Goal: Task Accomplishment & Management: Manage account settings

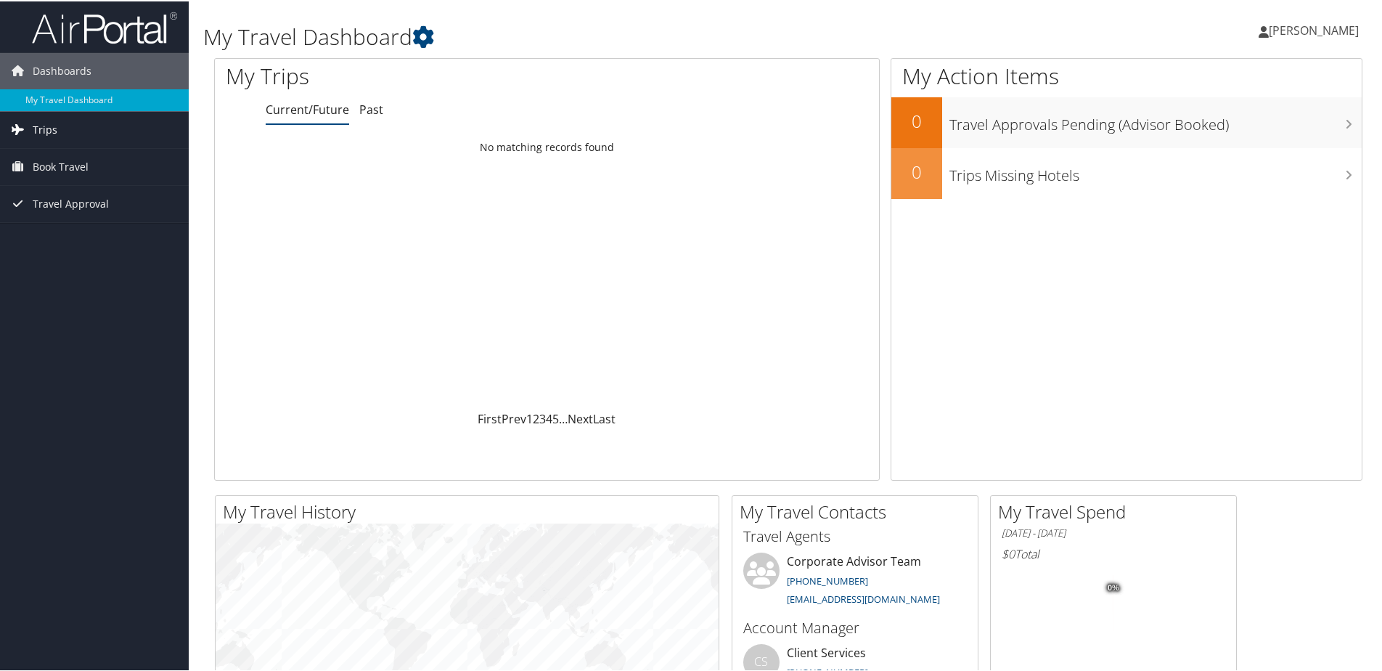
drag, startPoint x: 99, startPoint y: 133, endPoint x: 91, endPoint y: 134, distance: 7.3
click at [99, 133] on link "Trips" at bounding box center [94, 128] width 189 height 36
click at [82, 265] on span "Travel Approval" at bounding box center [71, 268] width 76 height 36
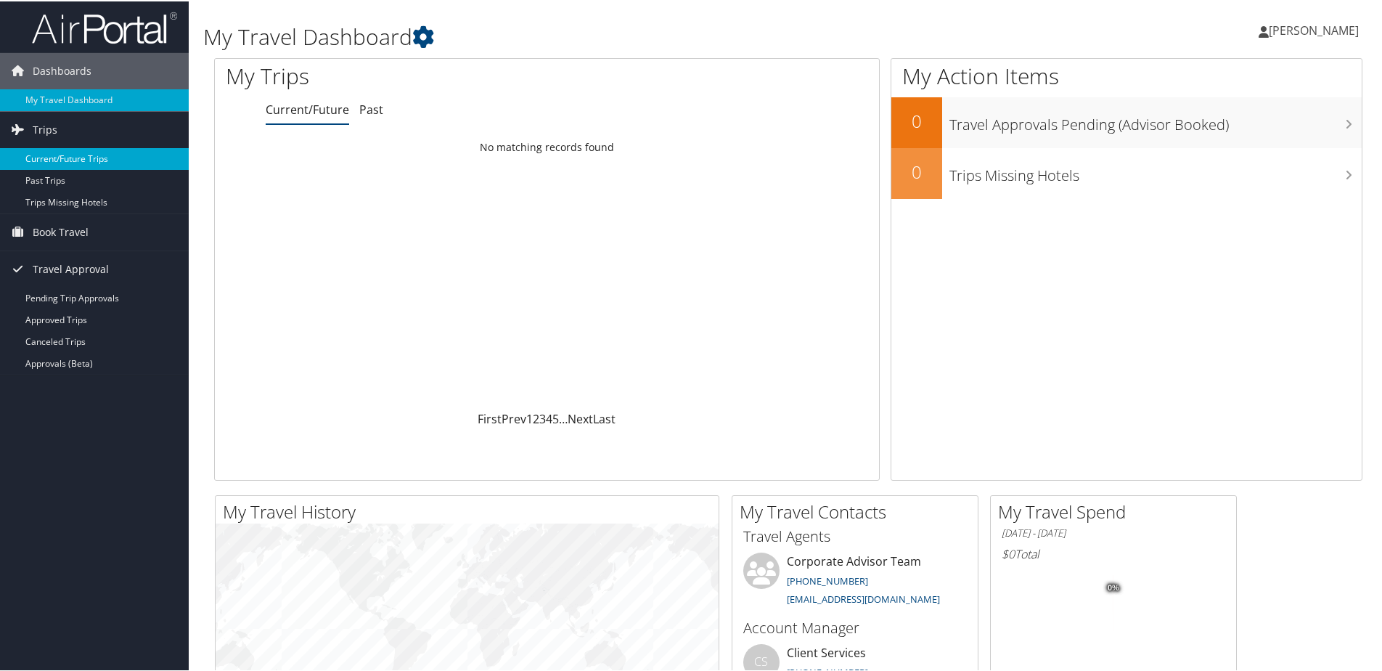
click at [44, 154] on link "Current/Future Trips" at bounding box center [94, 158] width 189 height 22
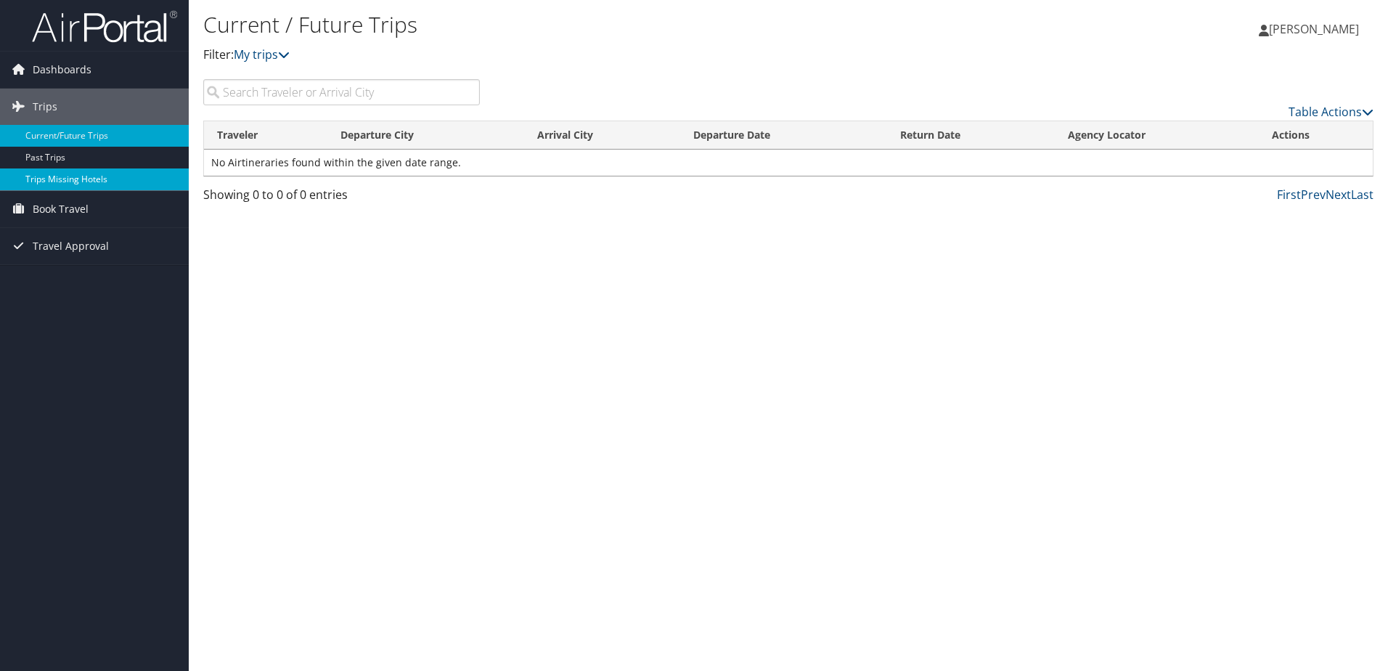
click at [107, 187] on link "Trips Missing Hotels" at bounding box center [94, 179] width 189 height 22
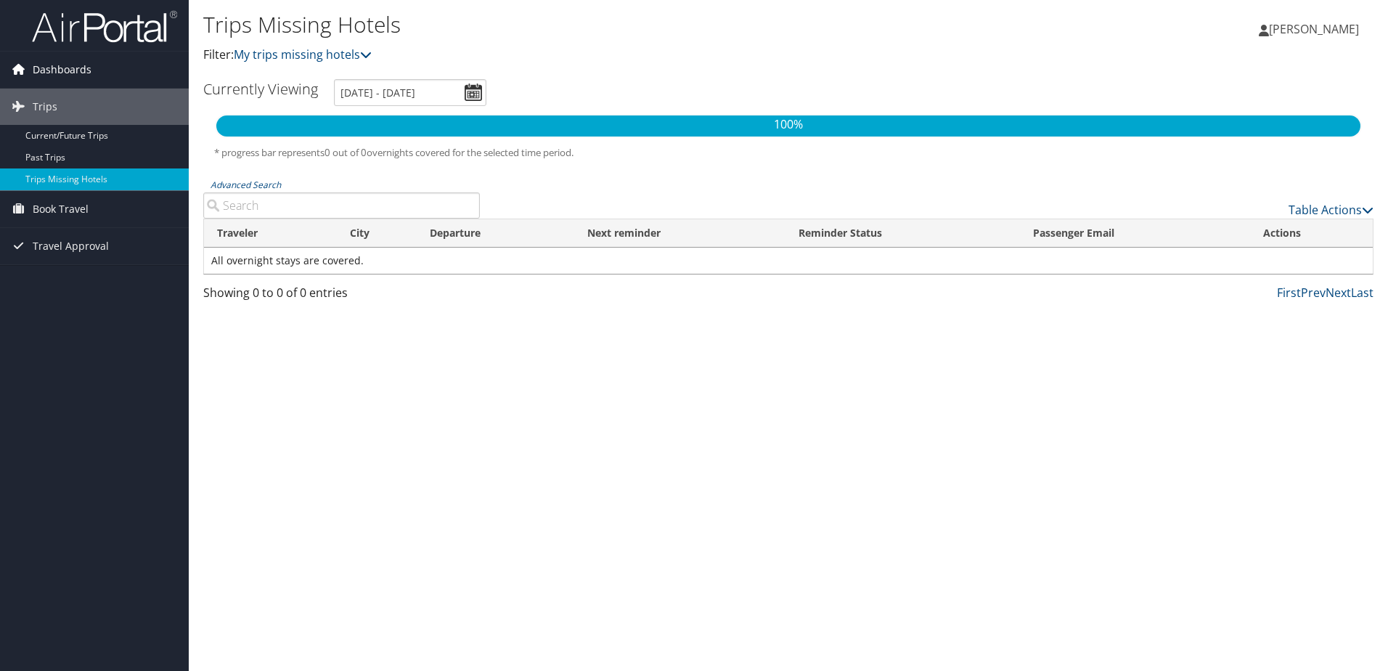
click at [62, 62] on span "Dashboards" at bounding box center [62, 70] width 59 height 36
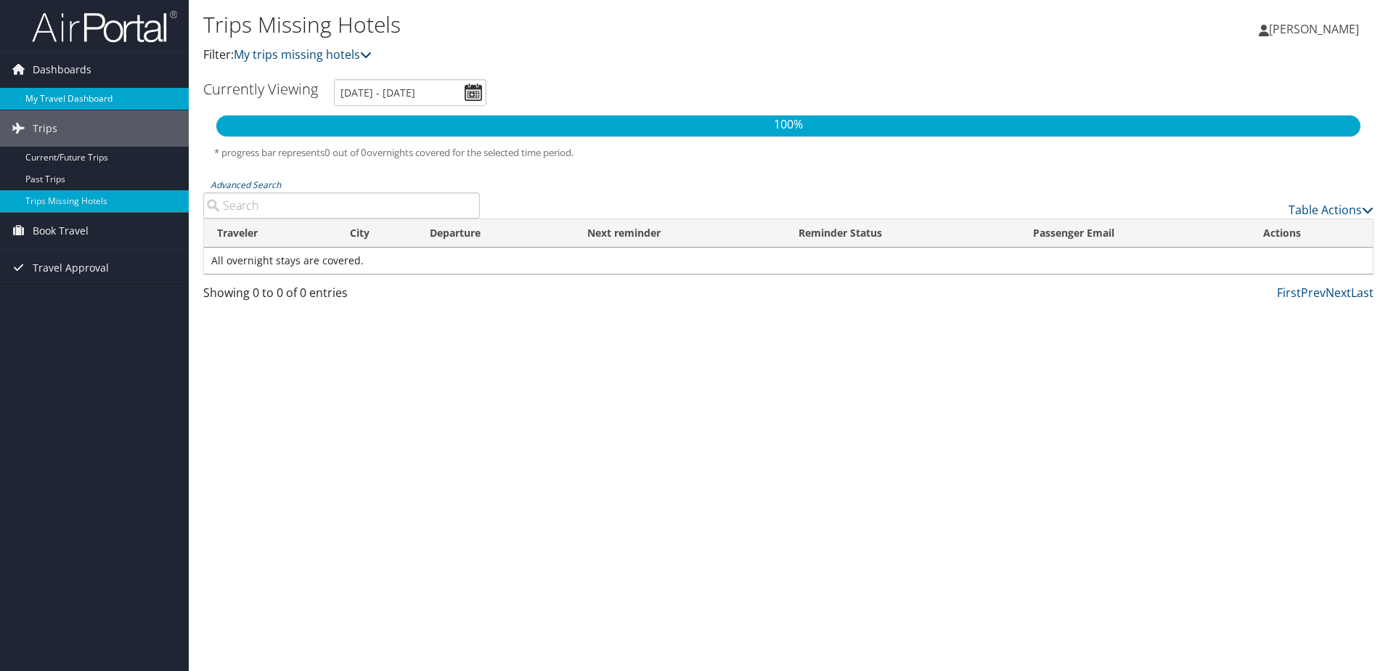
click at [73, 101] on link "My Travel Dashboard" at bounding box center [94, 99] width 189 height 22
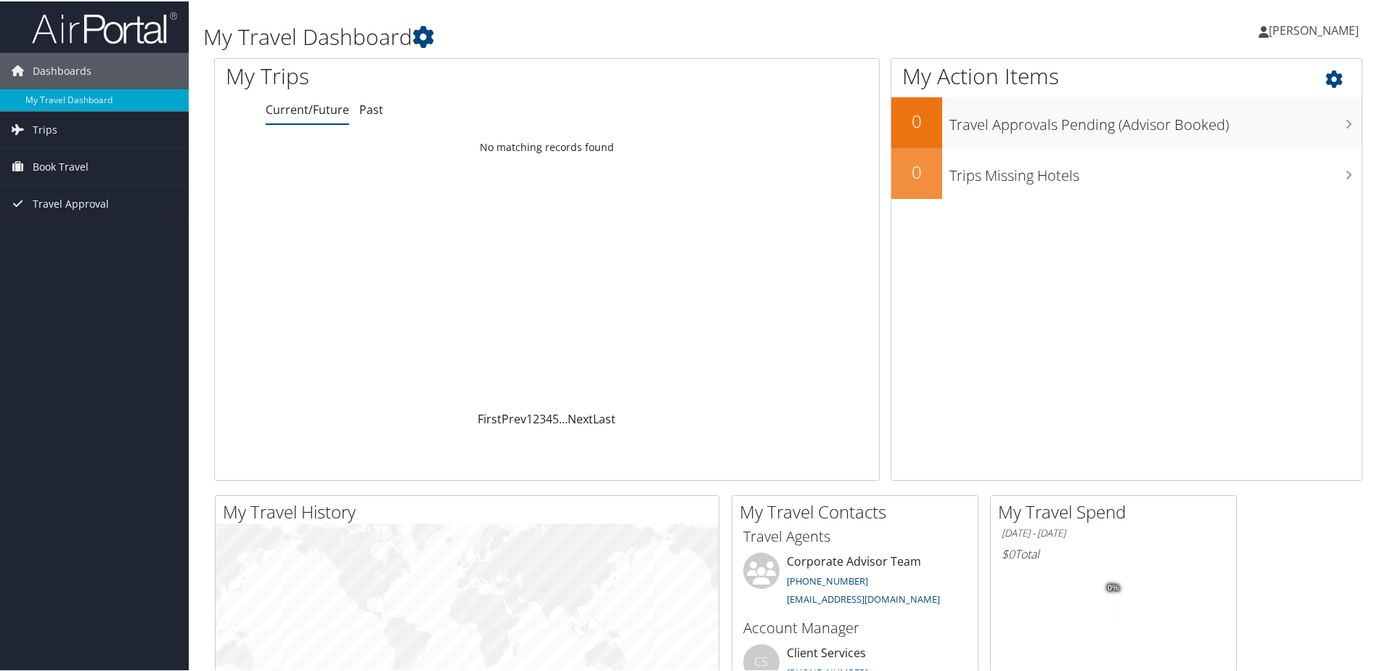
click at [1329, 74] on icon at bounding box center [1347, 74] width 43 height 25
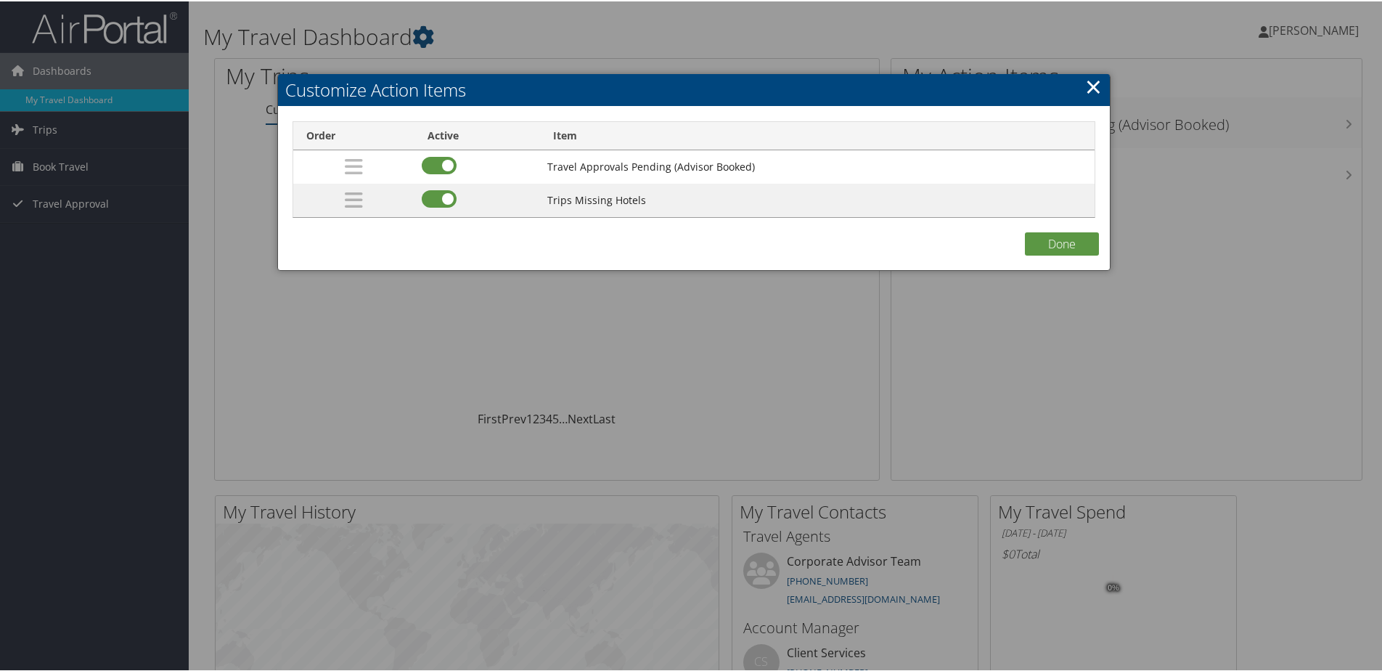
click at [1085, 83] on link "×" at bounding box center [1093, 84] width 17 height 29
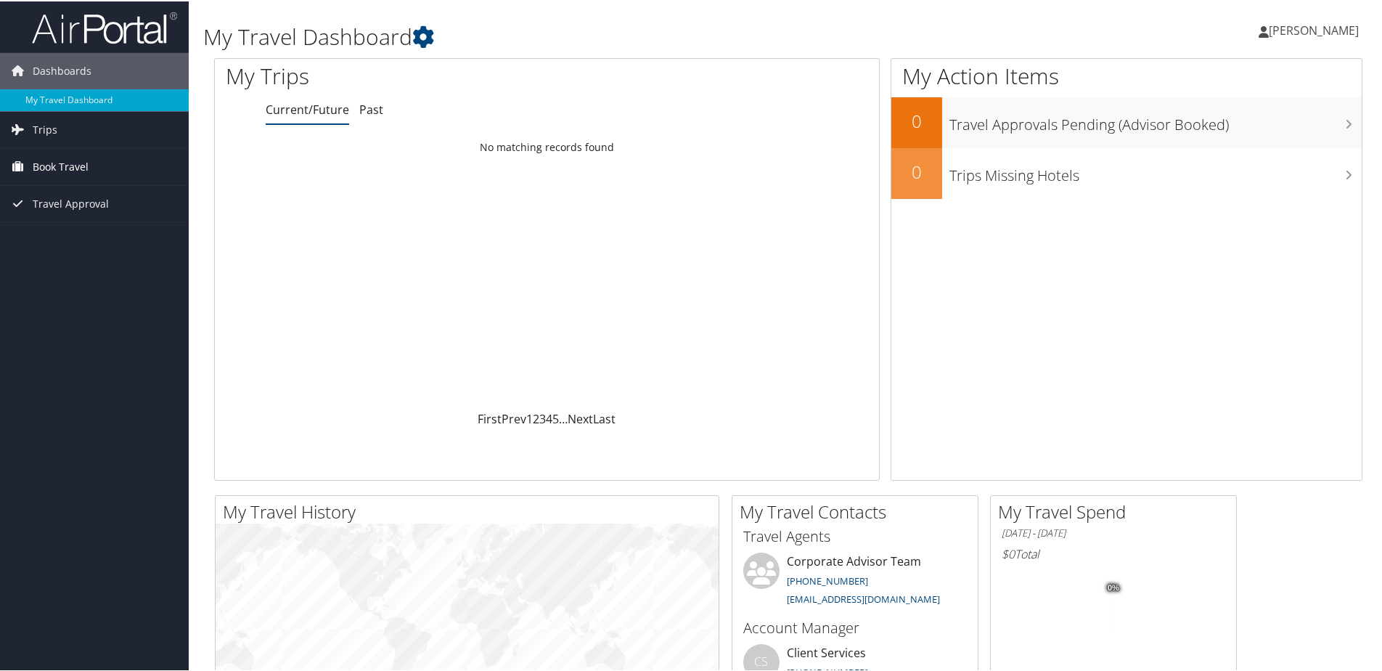
click at [113, 171] on link "Book Travel" at bounding box center [94, 165] width 189 height 36
click at [103, 195] on link "Agent Booking Request" at bounding box center [94, 195] width 189 height 22
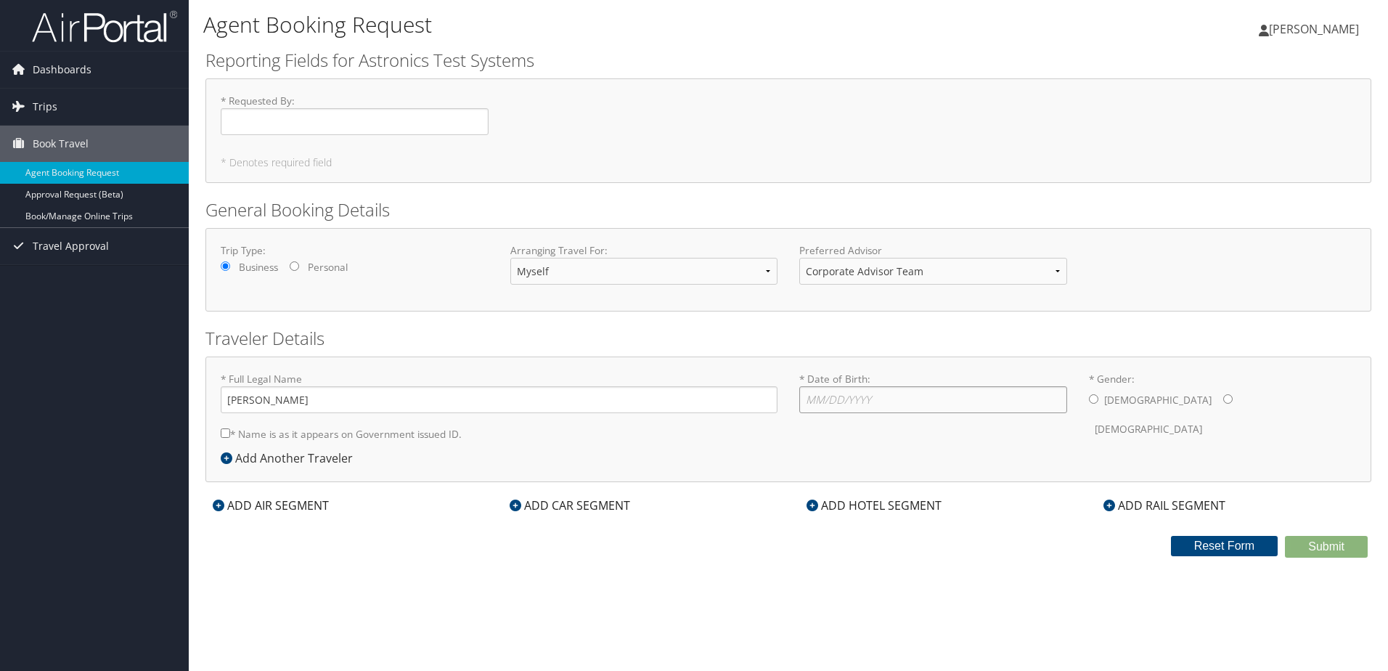
click at [865, 404] on input "* Date of Birth: Invalid Date" at bounding box center [933, 399] width 268 height 27
click at [895, 395] on input "* Date of Birth: Invalid Date" at bounding box center [933, 399] width 268 height 27
click at [894, 395] on input "* Date of Birth: Invalid Date" at bounding box center [933, 399] width 268 height 27
type input "05/17/2001"
click at [1094, 403] on input "* Gender: Male Female" at bounding box center [1093, 398] width 9 height 9
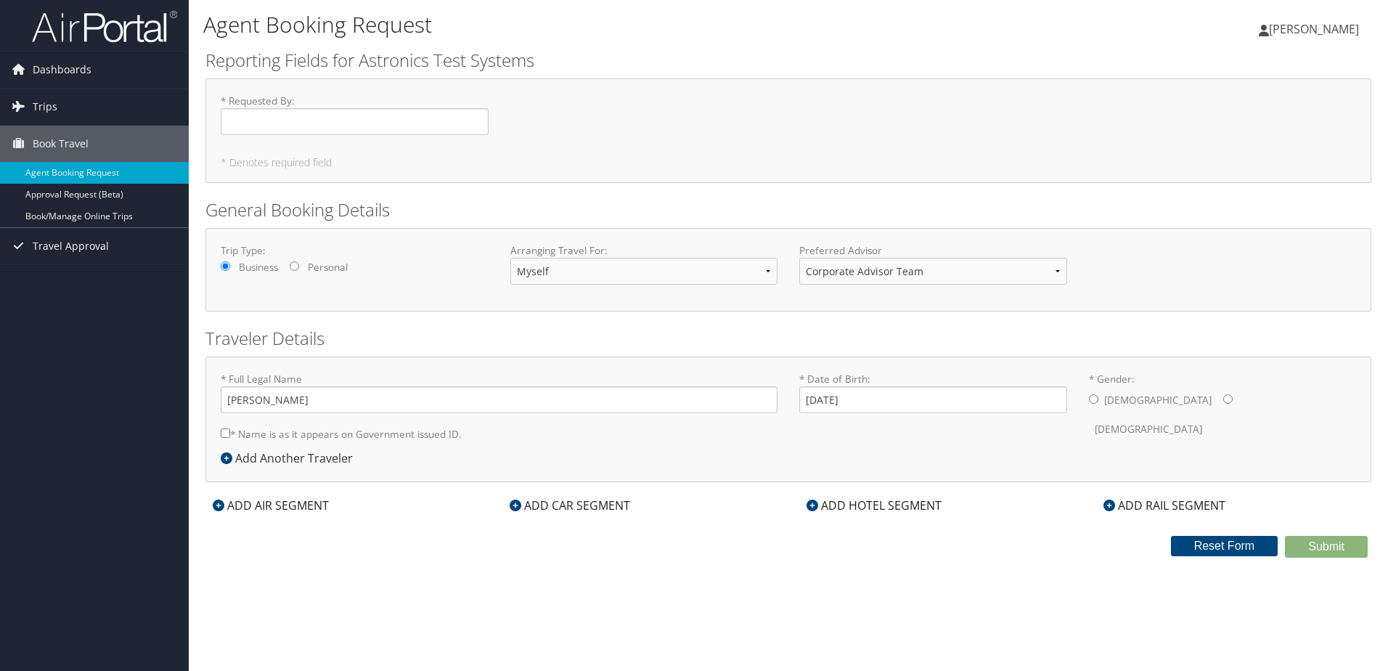
radio input "true"
click at [226, 433] on input "* Name is as it appears on Government issued ID." at bounding box center [225, 432] width 9 height 9
checkbox input "true"
click at [682, 263] on select "Myself Another Traveler Guest Traveler" at bounding box center [644, 271] width 268 height 27
click at [943, 266] on select "Corporate Advisor Team" at bounding box center [933, 271] width 268 height 27
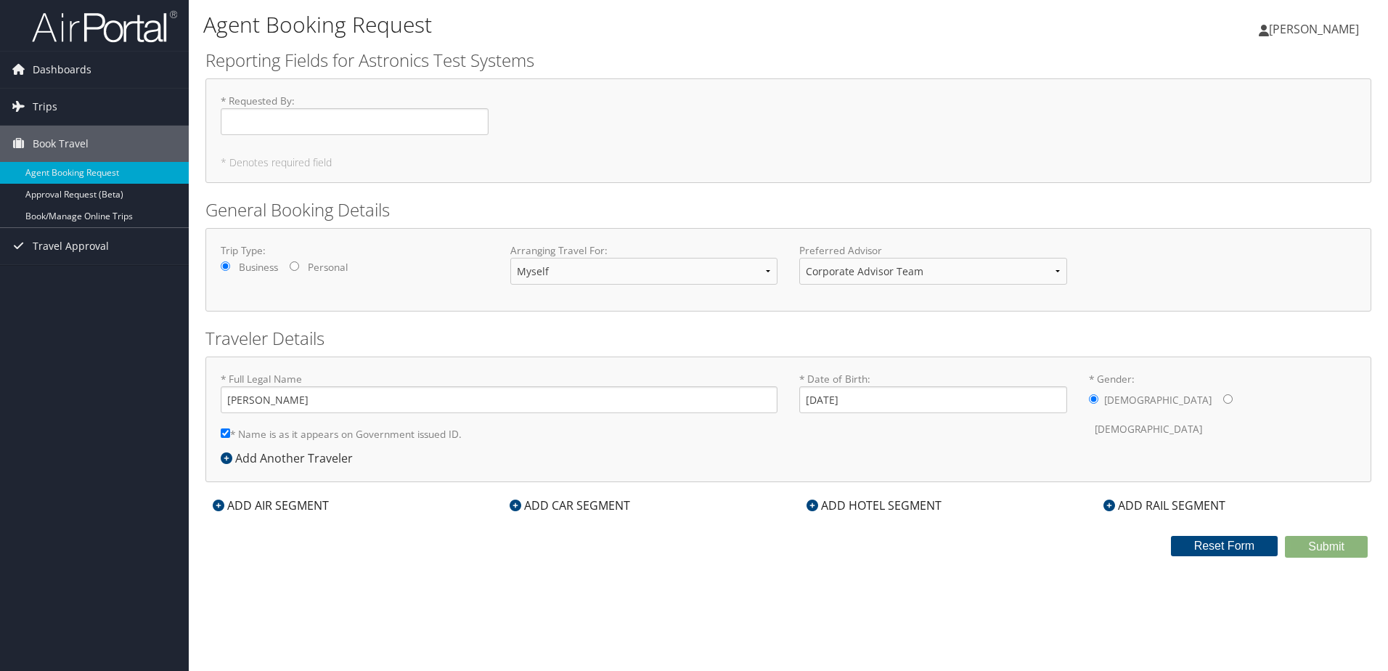
drag, startPoint x: 1321, startPoint y: 54, endPoint x: 1325, endPoint y: 43, distance: 12.2
click at [1321, 54] on div "andy rabarison andy rabarison My Settings Travel Agency Contacts View Travel Pr…" at bounding box center [1157, 35] width 462 height 56
click at [1329, 35] on span "[PERSON_NAME]" at bounding box center [1314, 29] width 90 height 16
click at [1254, 78] on link "My Settings" at bounding box center [1277, 80] width 162 height 25
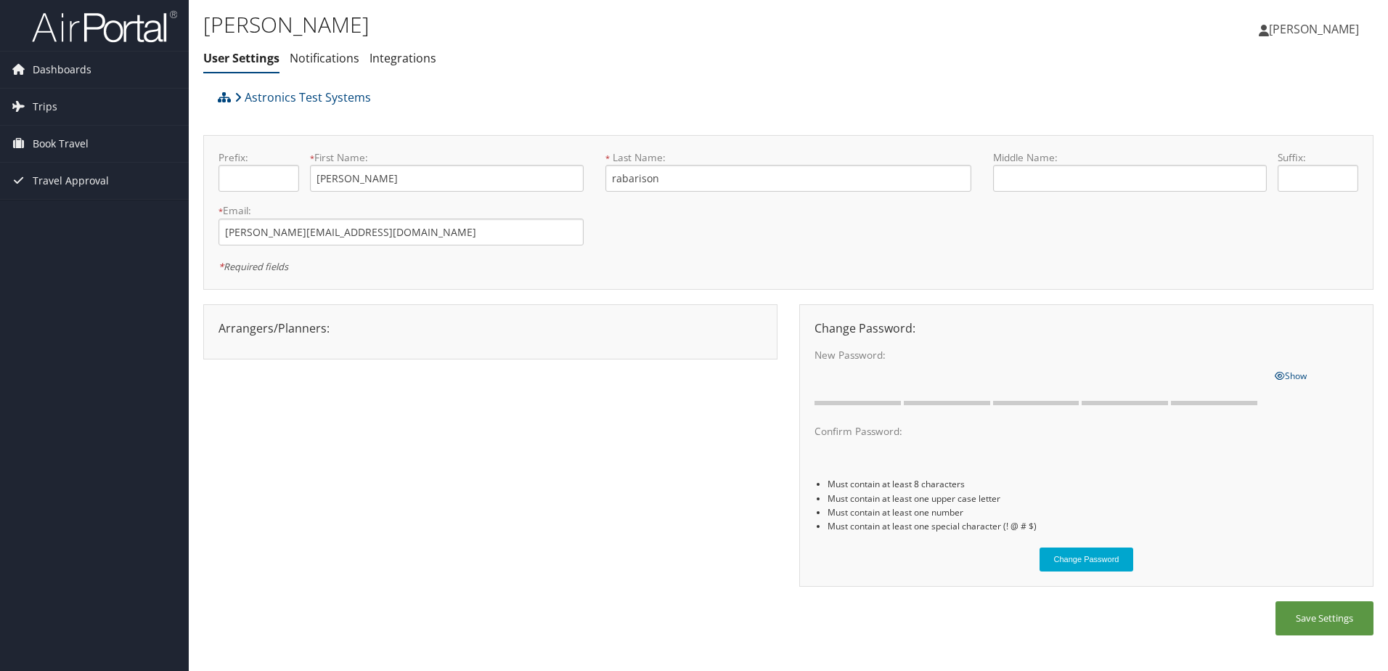
click at [838, 261] on div "* Required fields" at bounding box center [789, 265] width 1162 height 17
click at [544, 341] on div at bounding box center [491, 340] width 566 height 7
click at [1064, 168] on input "text" at bounding box center [1130, 178] width 274 height 27
type input "m"
type input "Mamiarimaka"
